Goal: Find specific page/section: Find specific page/section

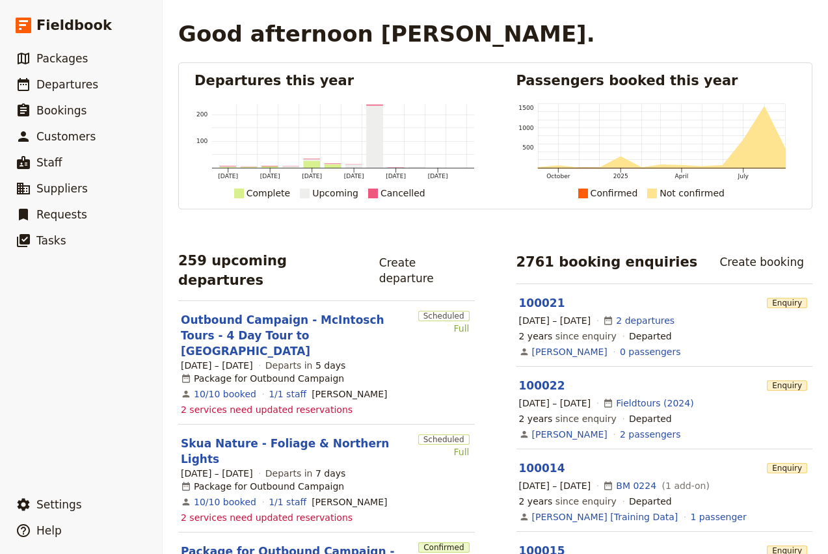
drag, startPoint x: 244, startPoint y: 309, endPoint x: 317, endPoint y: 324, distance: 74.4
click at [244, 312] on link "Outbound Campaign - McIntosch Tours - 4 Day Tour to [GEOGRAPHIC_DATA]" at bounding box center [297, 335] width 232 height 47
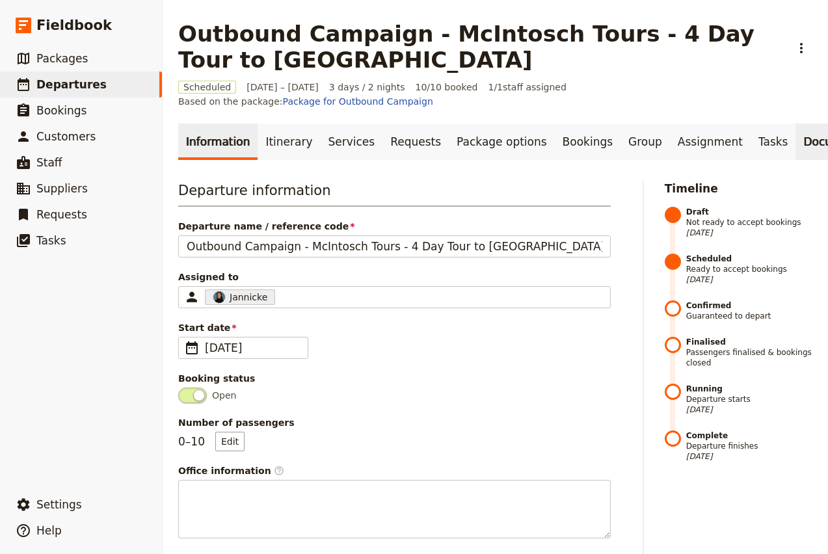
scroll to position [0, 18]
click at [778, 135] on link "Documents" at bounding box center [817, 142] width 79 height 36
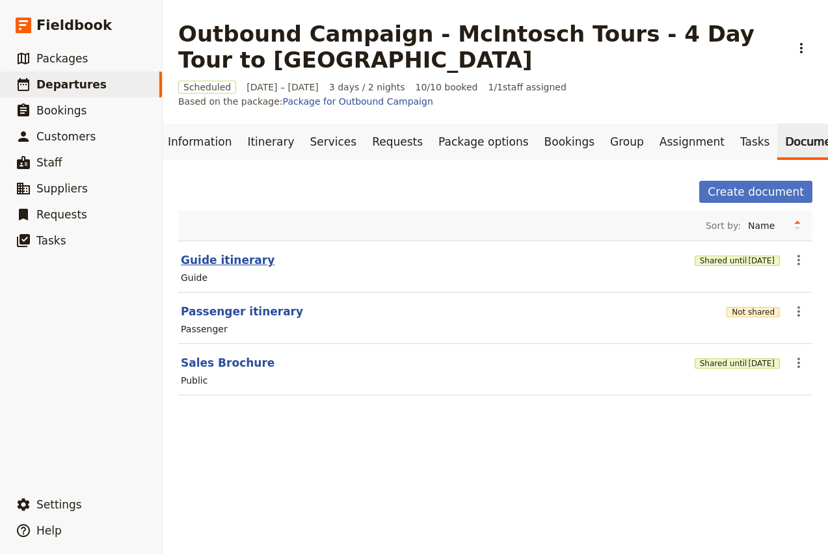
drag, startPoint x: 231, startPoint y: 241, endPoint x: 223, endPoint y: 249, distance: 11.5
click at [228, 245] on section "Guide itinerary Shared until [DATE] ​ Guide" at bounding box center [495, 267] width 635 height 52
click at [223, 253] on button "Guide itinerary" at bounding box center [228, 261] width 94 height 16
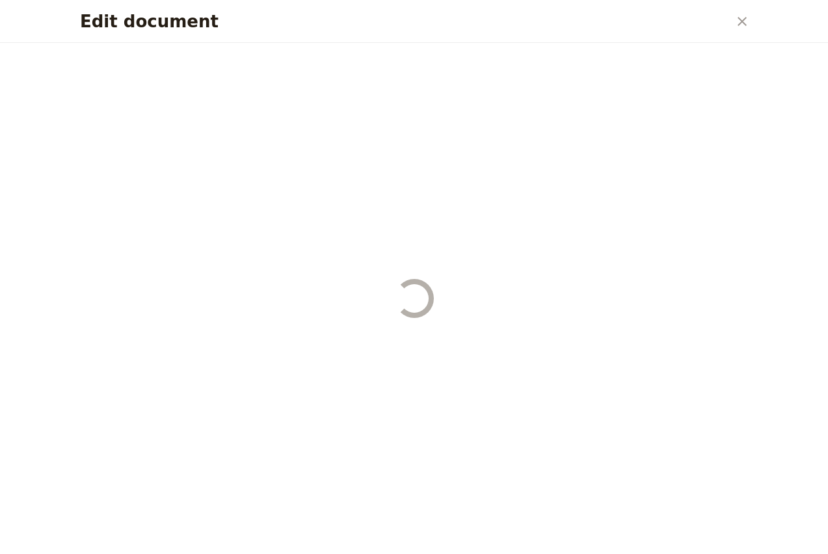
select select "STAFF"
select select "RUN_SHEET"
select select "LARGE"
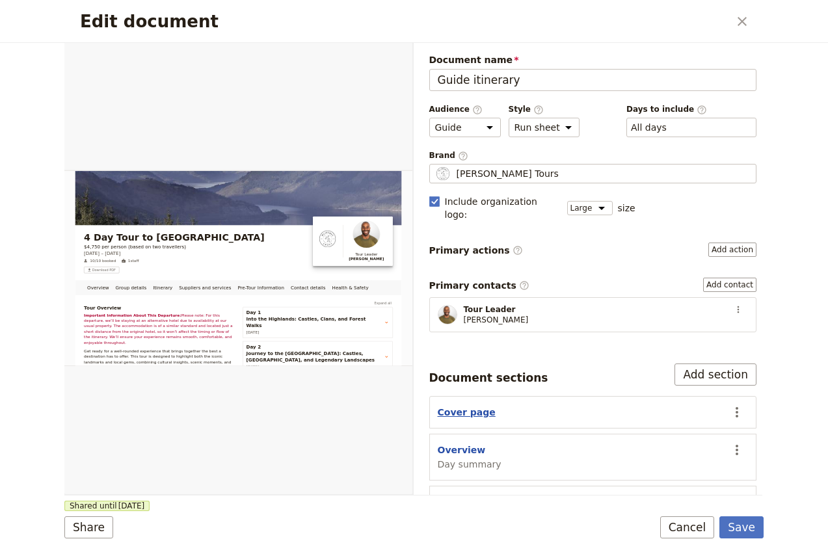
click at [462, 406] on button "Cover page" at bounding box center [467, 412] width 58 height 13
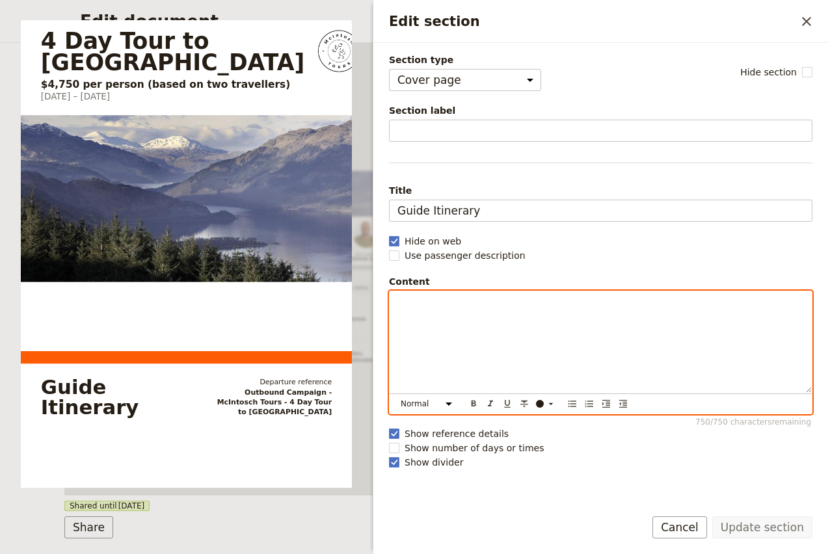
click at [573, 342] on div "Edit section" at bounding box center [601, 343] width 422 height 102
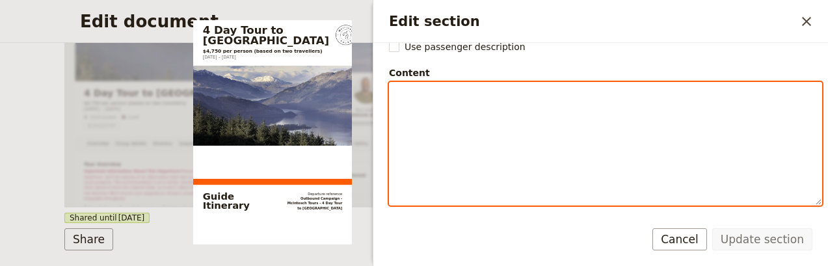
scroll to position [177, 0]
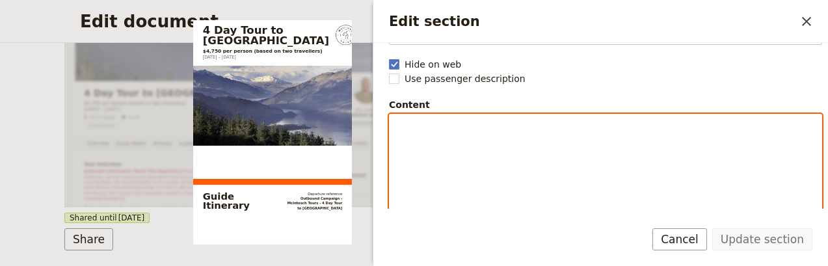
click at [588, 144] on div "Edit section" at bounding box center [606, 166] width 432 height 102
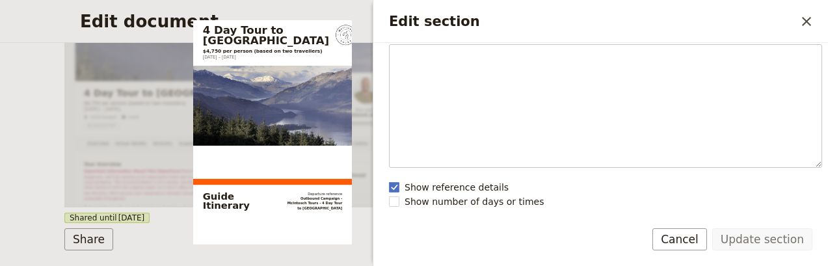
scroll to position [245, 0]
